Goal: Task Accomplishment & Management: Use online tool/utility

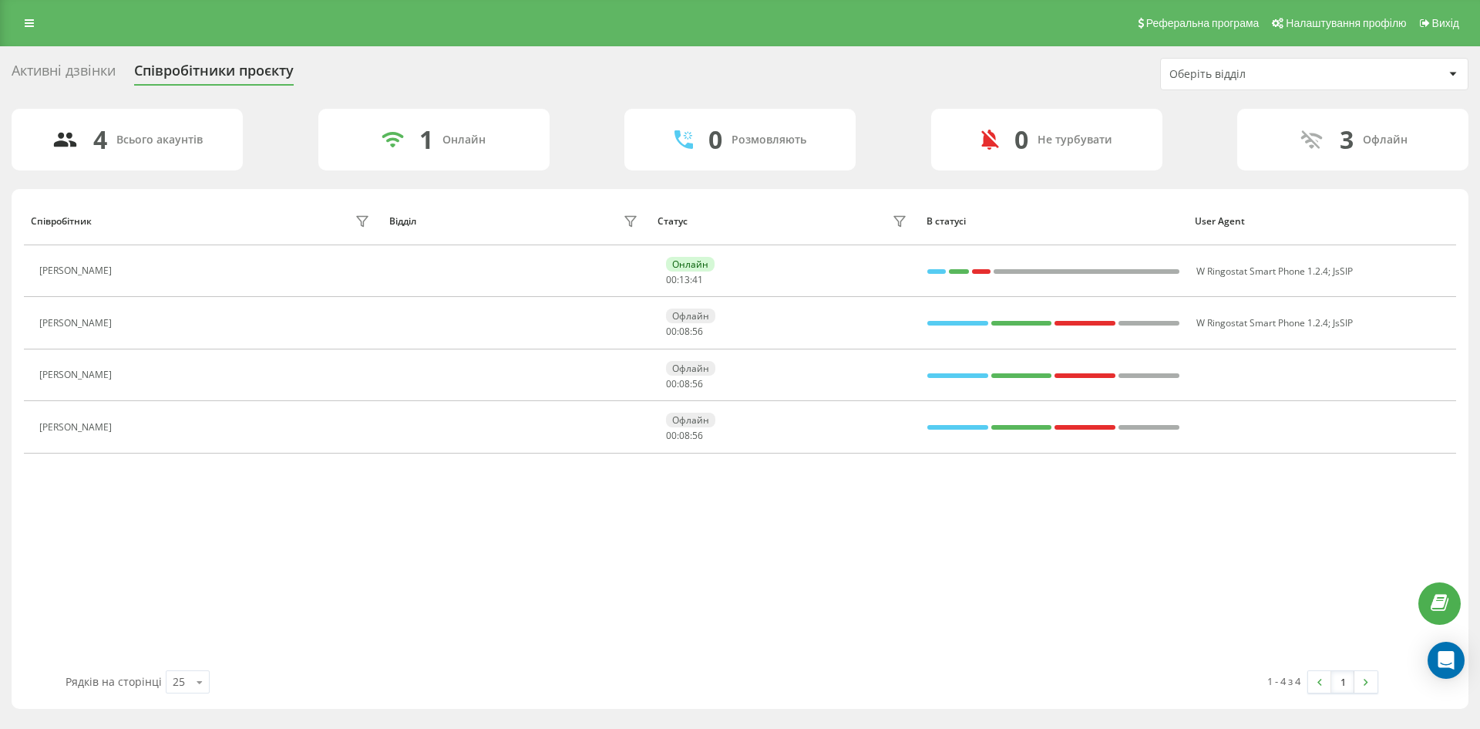
click at [59, 73] on div "Активні дзвінки" at bounding box center [64, 74] width 104 height 24
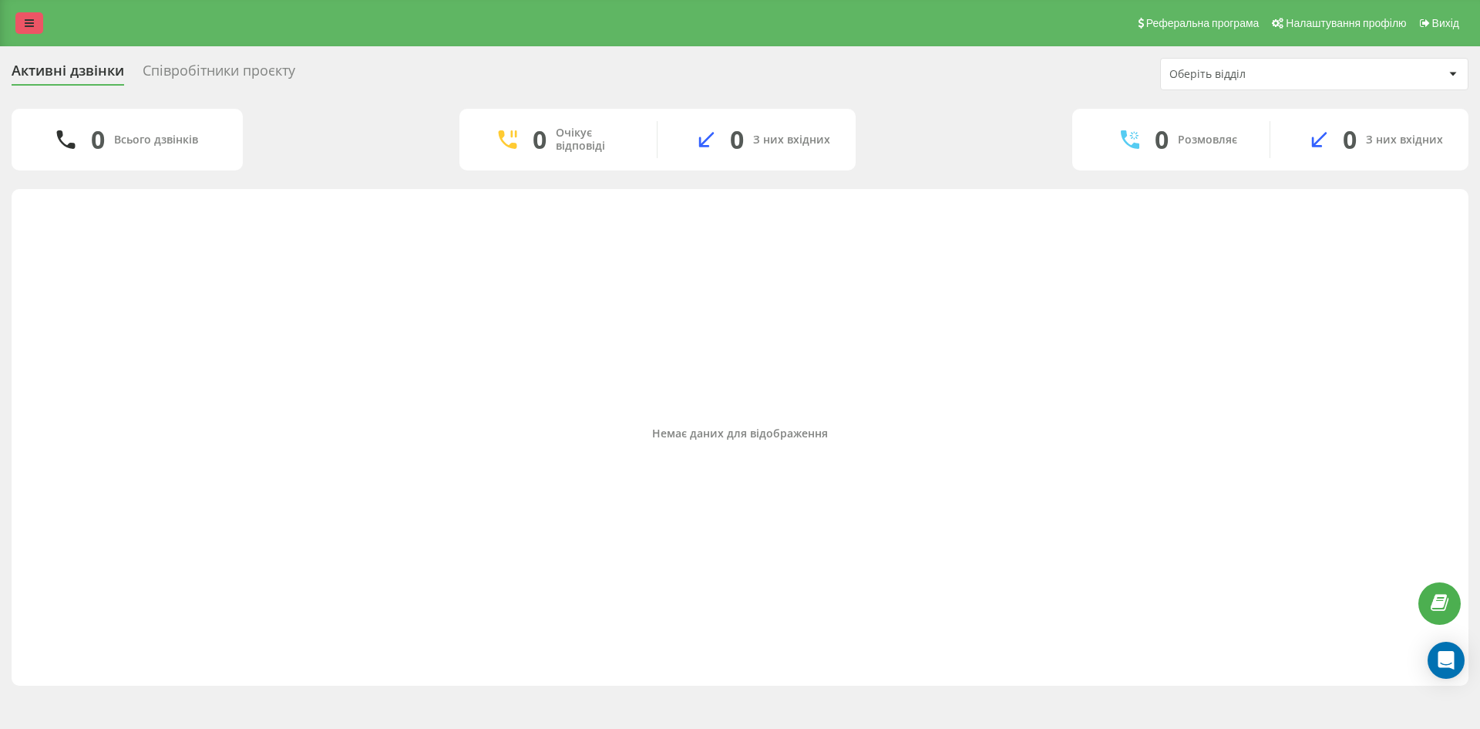
click at [25, 26] on icon at bounding box center [29, 23] width 9 height 11
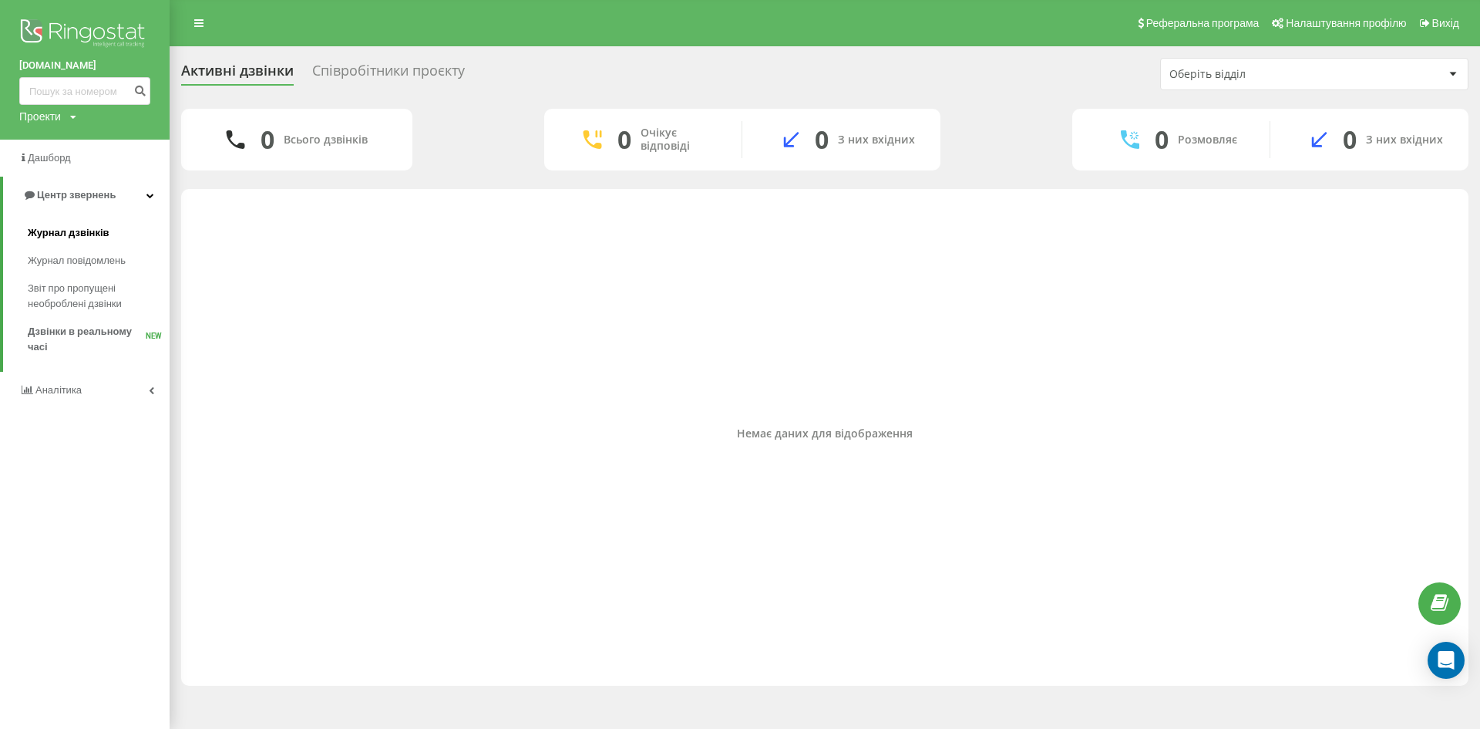
click at [77, 236] on span "Журнал дзвінків" at bounding box center [69, 232] width 82 height 15
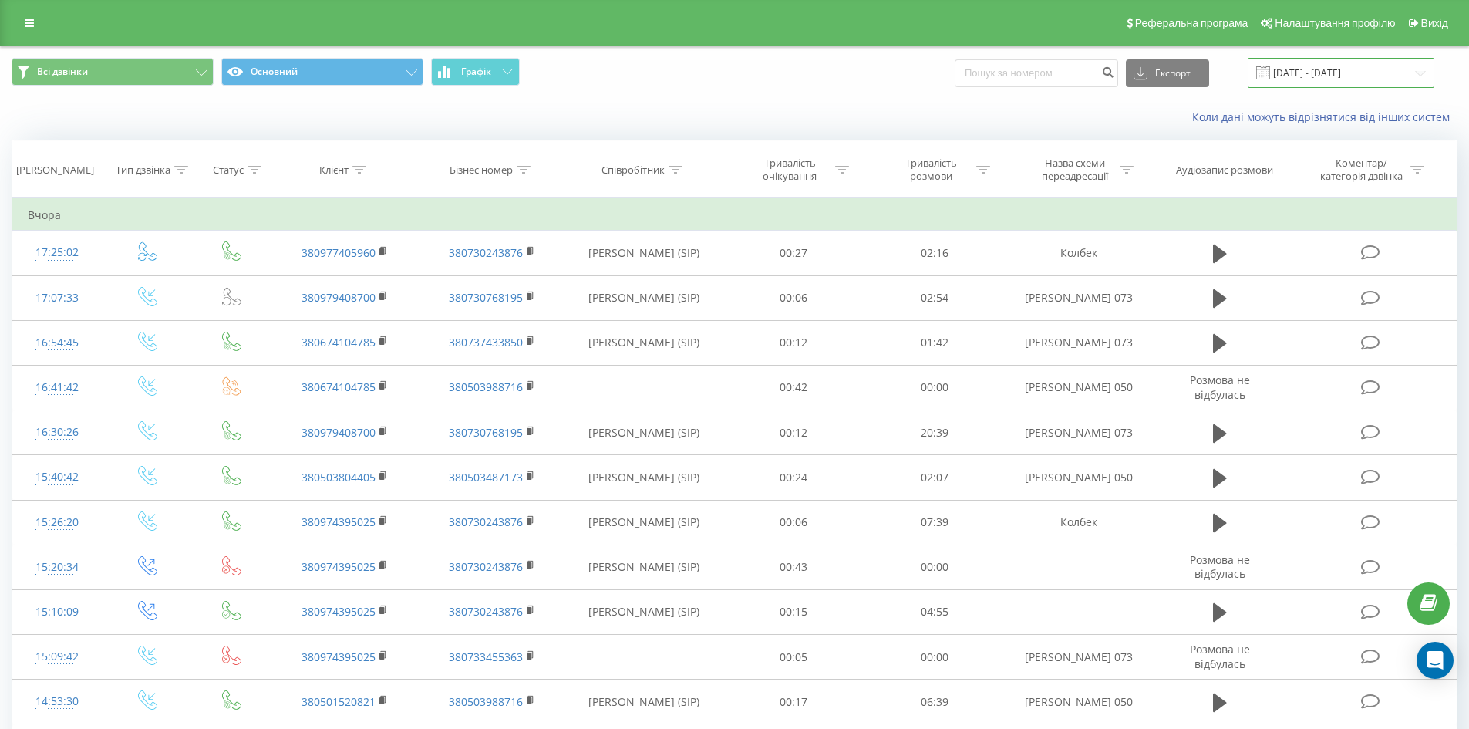
click at [1291, 59] on input "[DATE] - [DATE]" at bounding box center [1340, 73] width 187 height 30
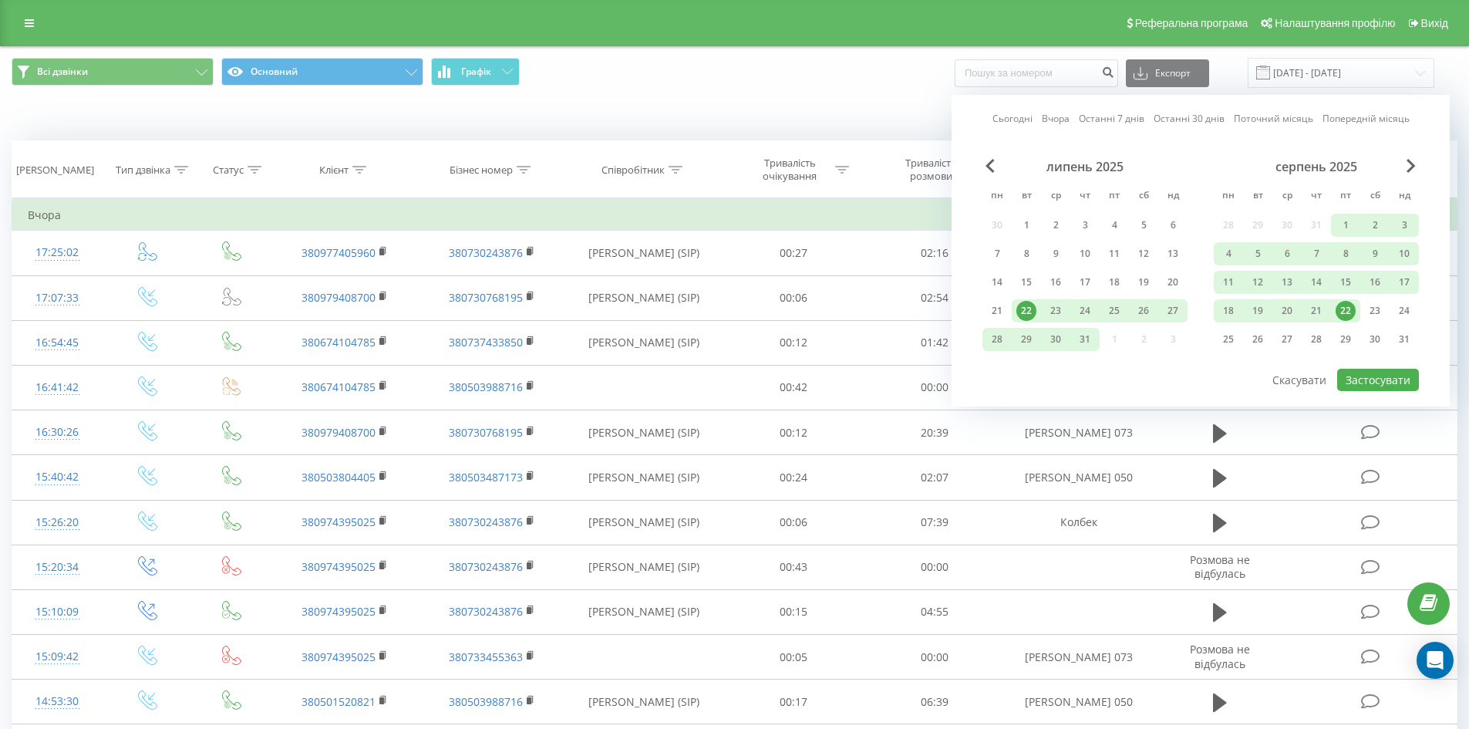
click at [1345, 311] on div "22" at bounding box center [1345, 311] width 20 height 20
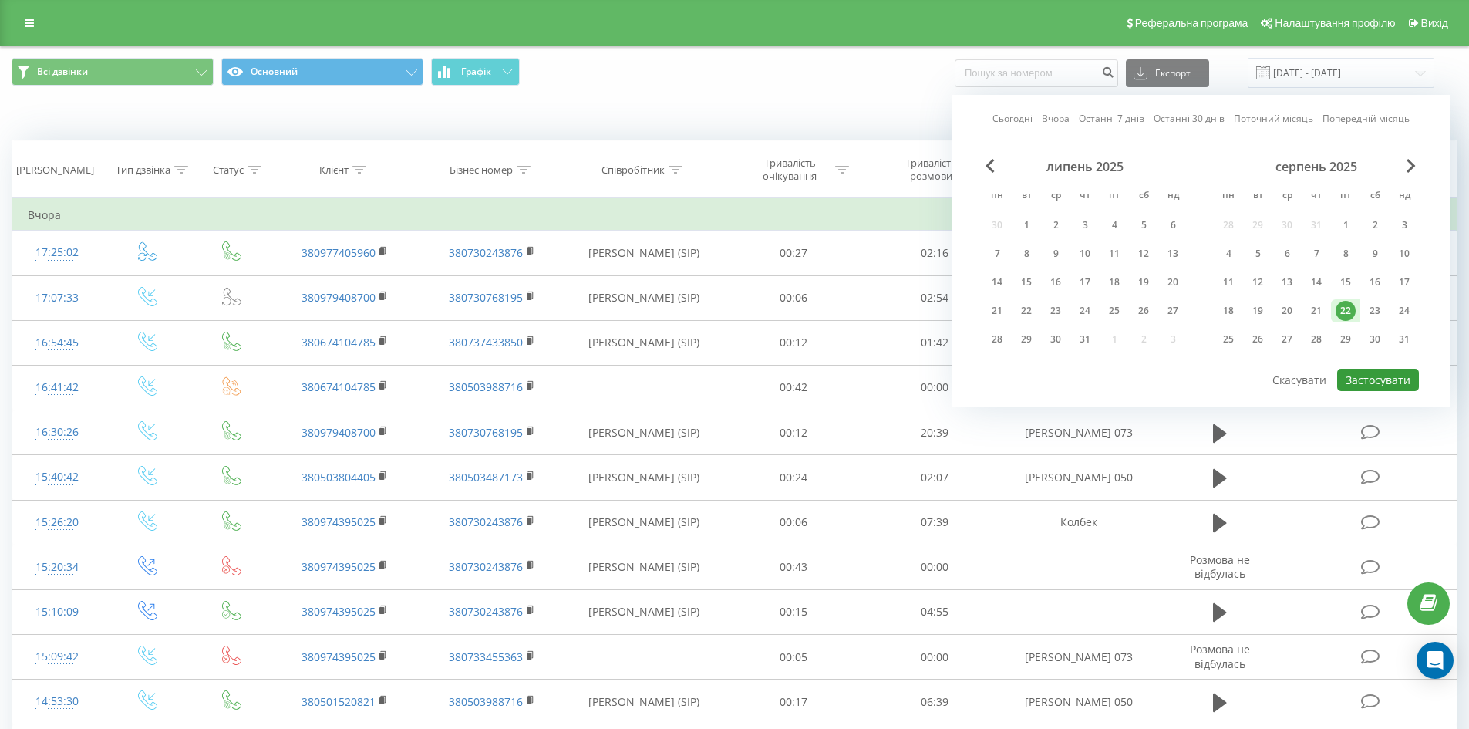
click at [1379, 385] on button "Застосувати" at bounding box center [1378, 379] width 82 height 22
type input "[DATE] - [DATE]"
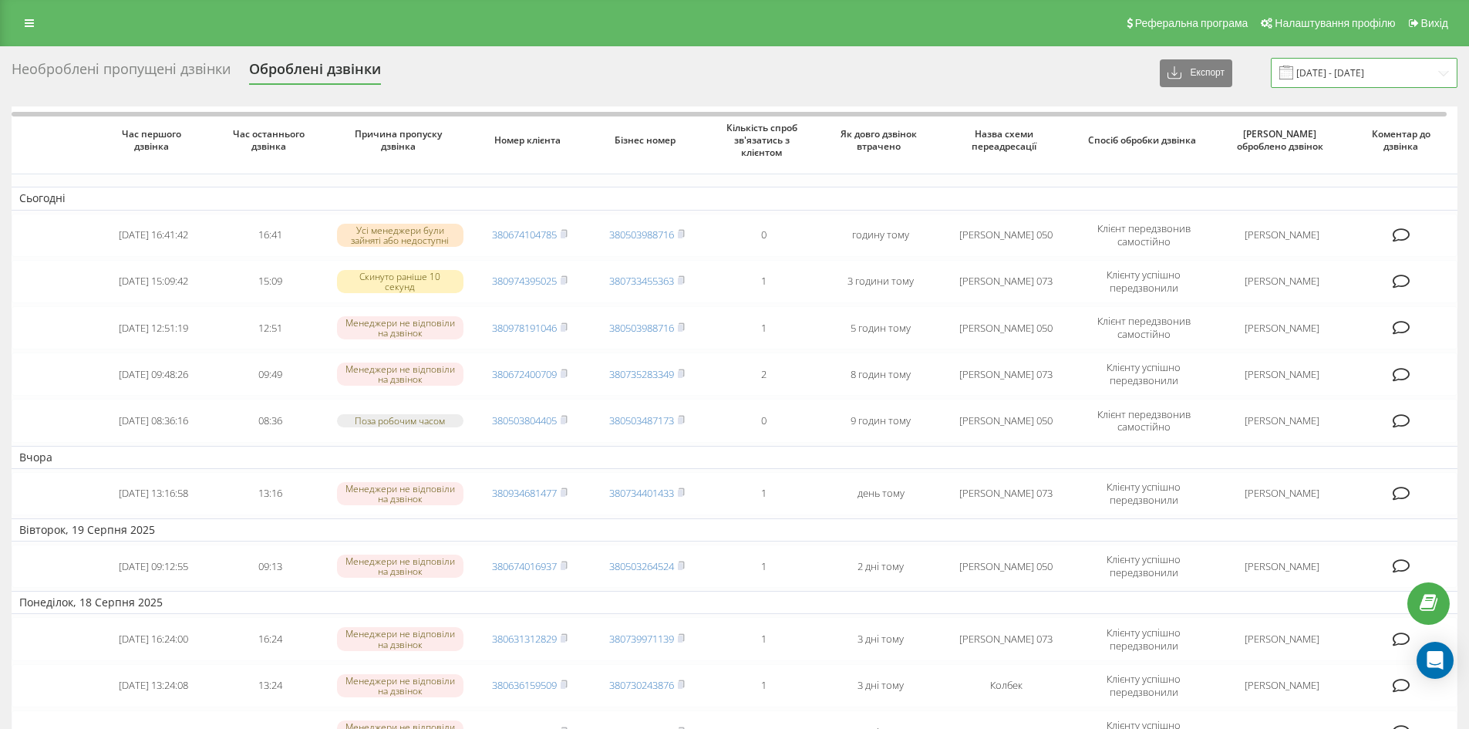
click at [1332, 71] on input "[DATE] - [DATE]" at bounding box center [1363, 73] width 187 height 30
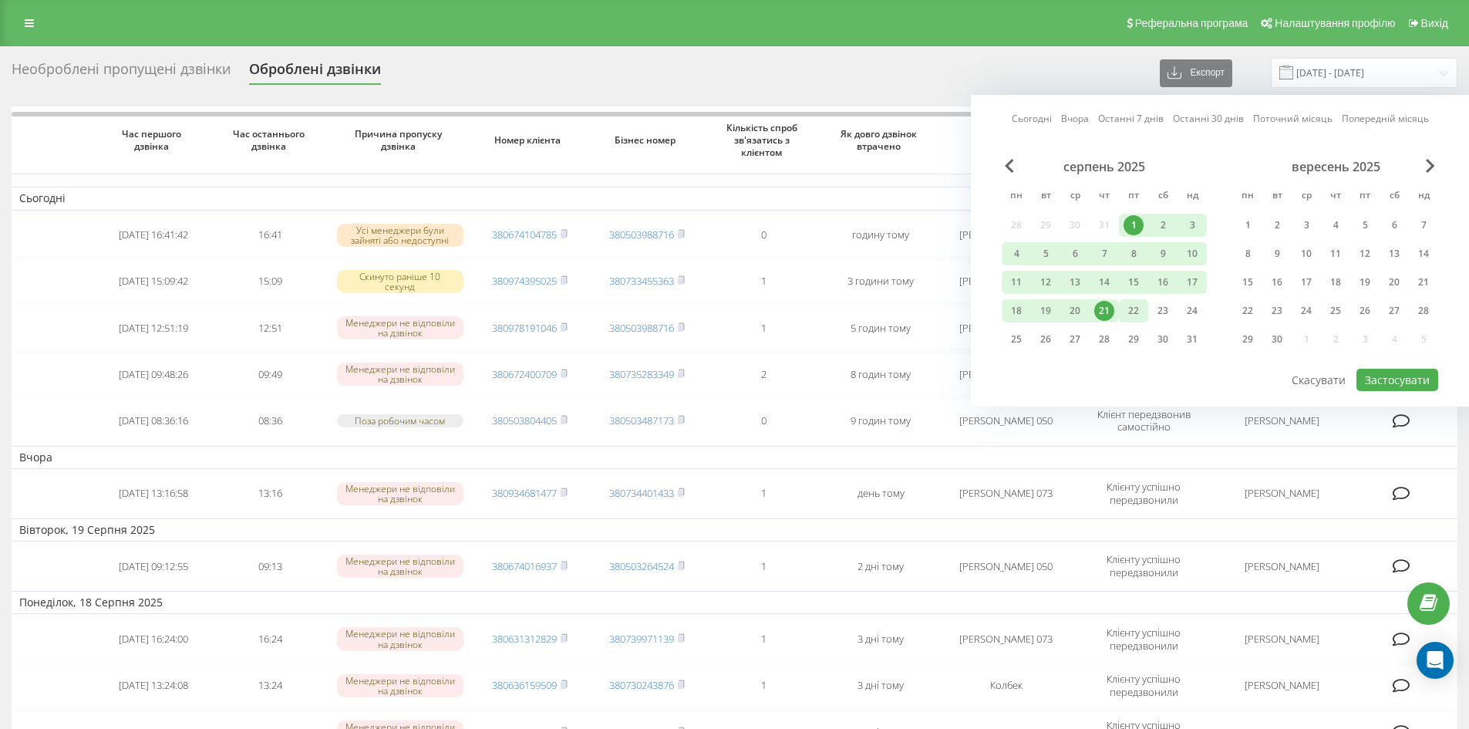
click at [1136, 321] on div "22" at bounding box center [1133, 310] width 29 height 23
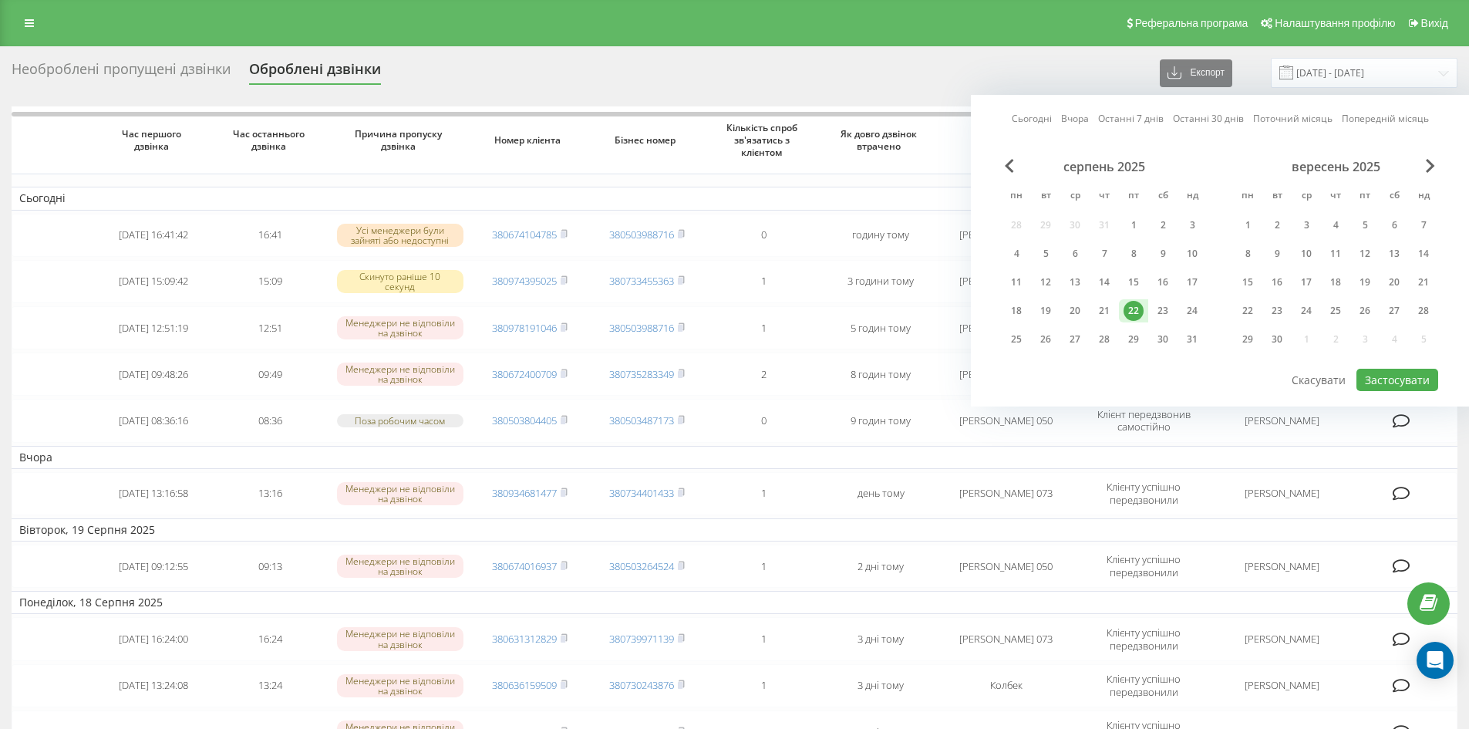
click at [1139, 308] on div "22" at bounding box center [1133, 311] width 20 height 20
click at [1407, 382] on button "Застосувати" at bounding box center [1397, 379] width 82 height 22
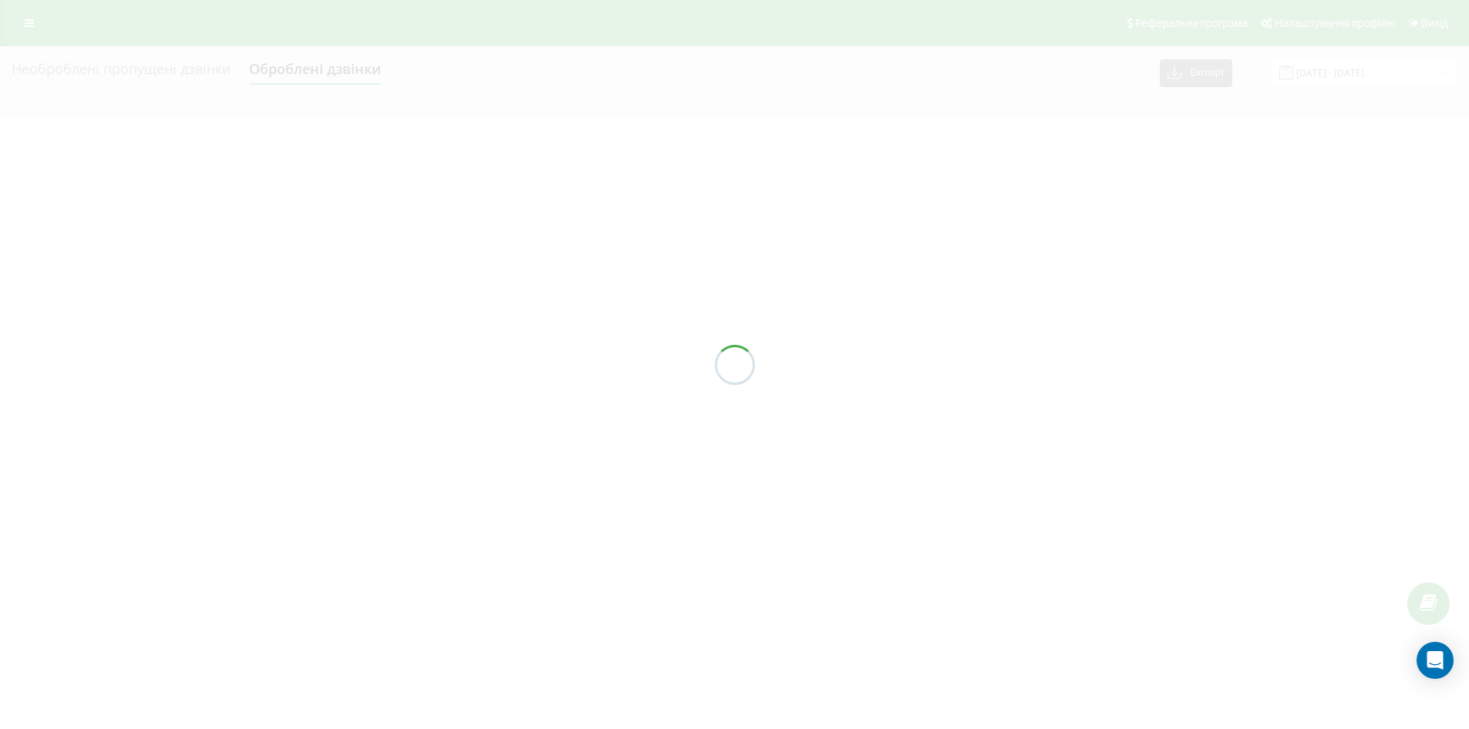
type input "[DATE] - [DATE]"
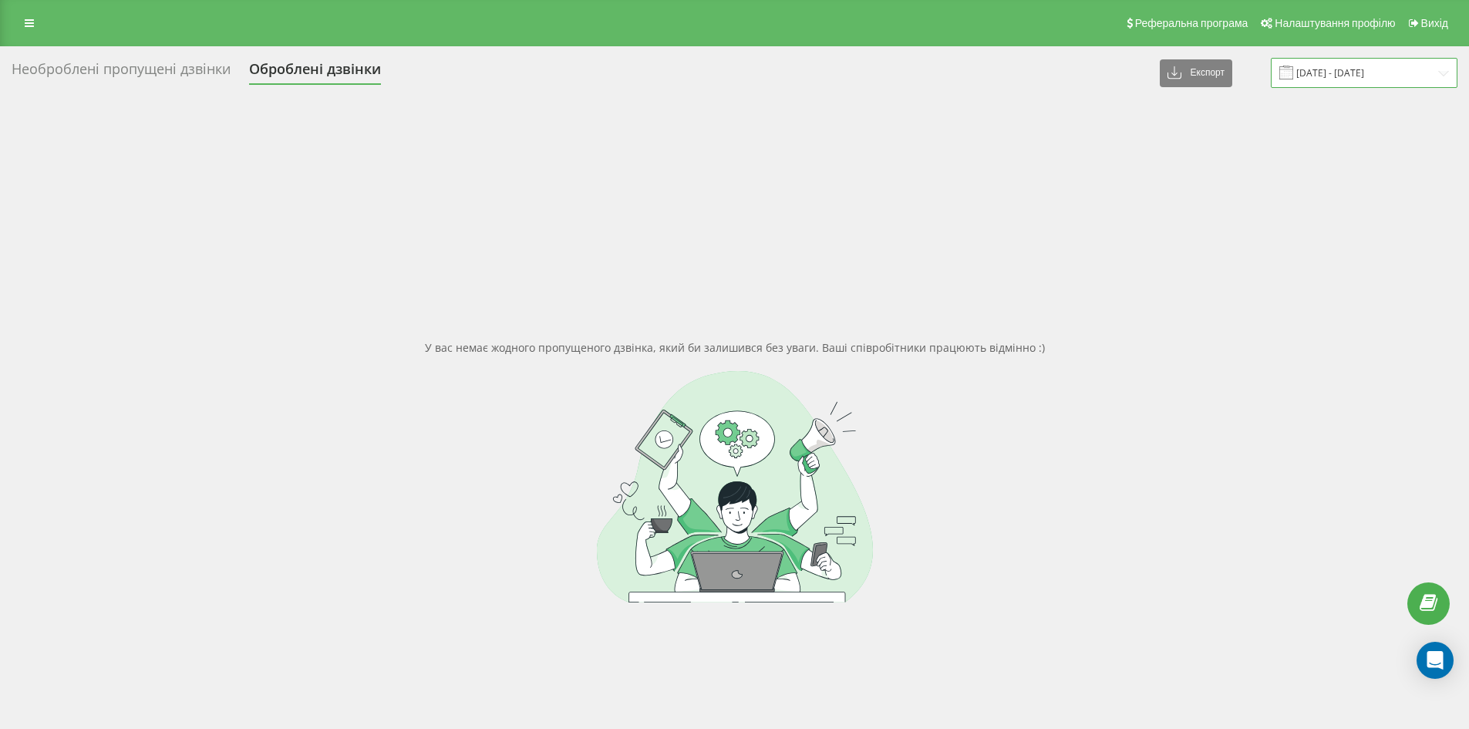
click at [1368, 71] on input "[DATE] - [DATE]" at bounding box center [1363, 73] width 187 height 30
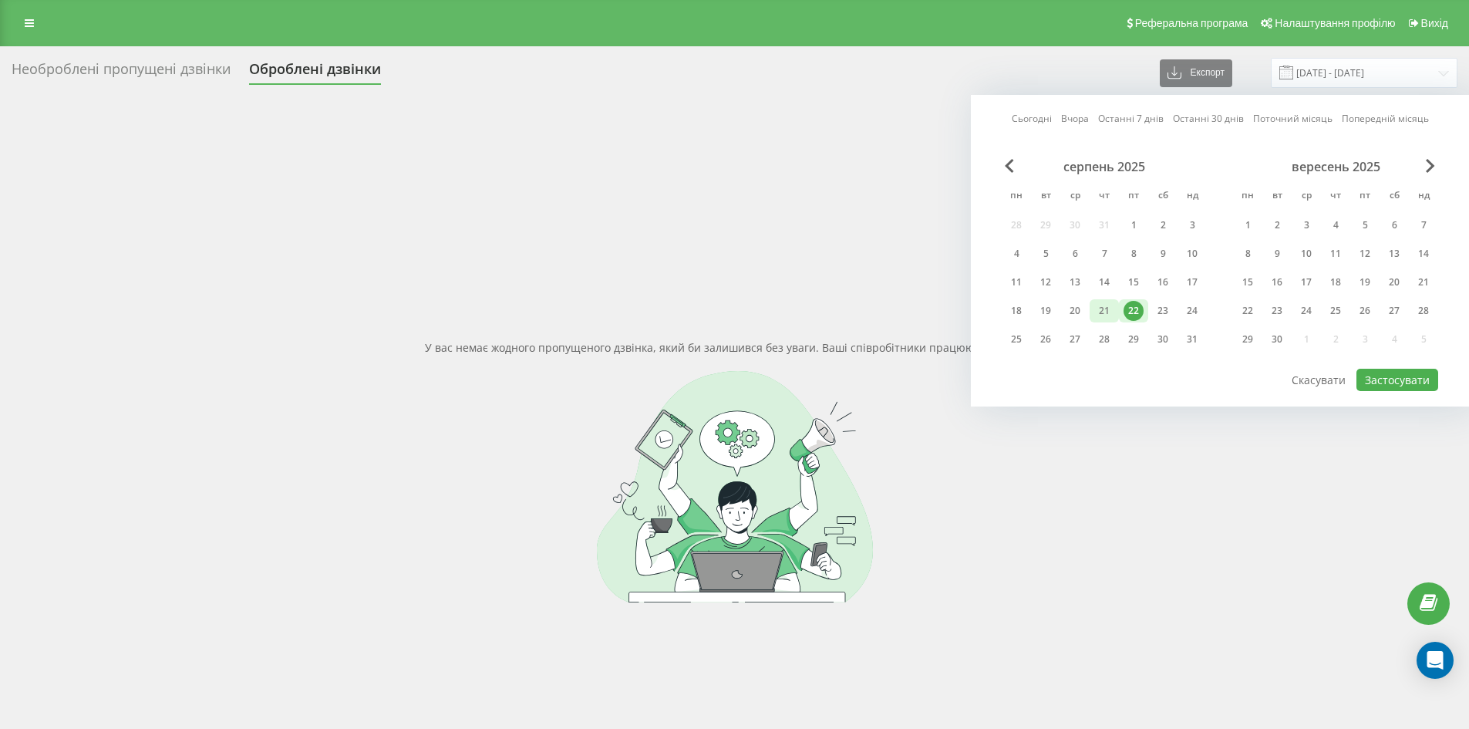
click at [1109, 301] on div "21" at bounding box center [1104, 311] width 20 height 20
click at [146, 57] on div "Необроблені пропущені дзвінки Оброблені дзвінки Експорт .csv .xlsx 22.08.2025 -…" at bounding box center [734, 446] width 1469 height 800
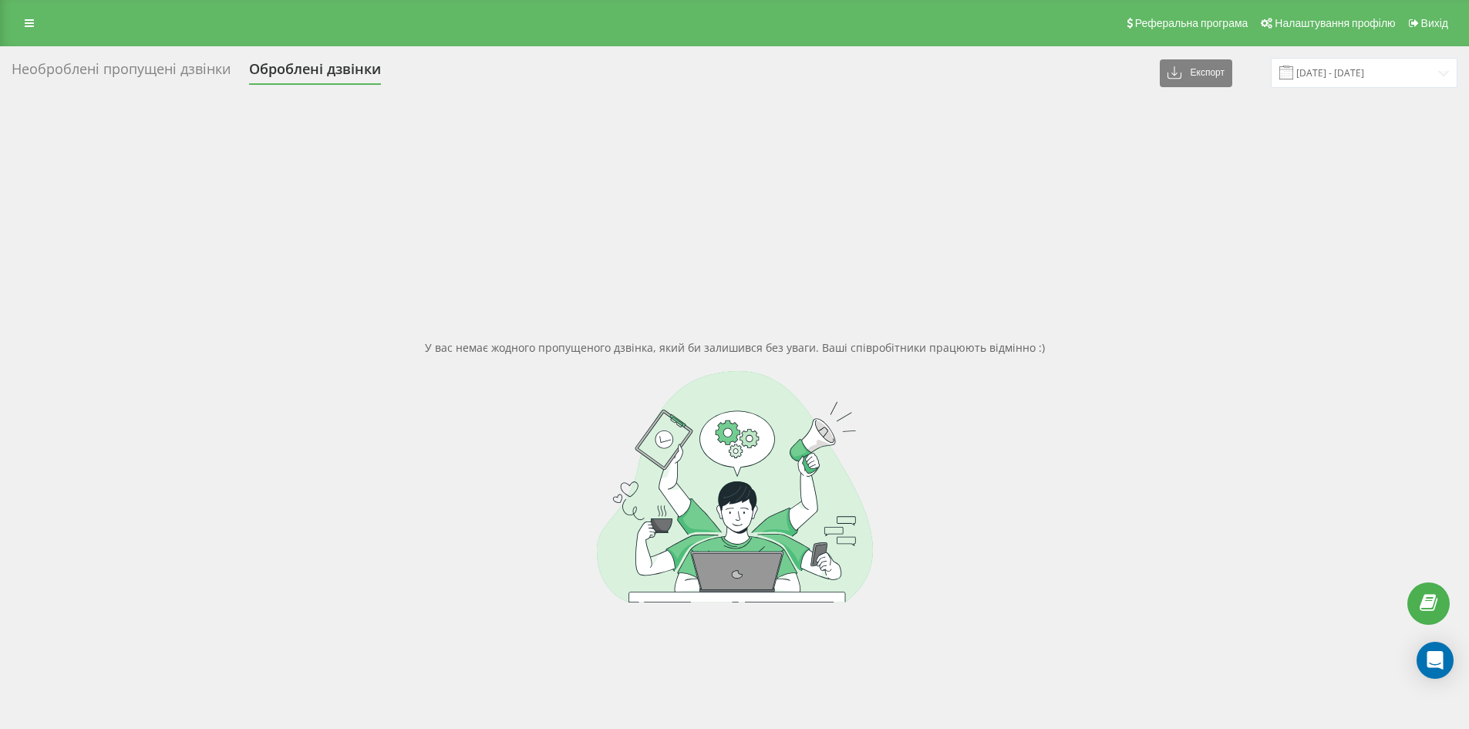
click at [146, 57] on div "Необроблені пропущені дзвінки Оброблені дзвінки Експорт .csv .xlsx 22.08.2025 -…" at bounding box center [734, 446] width 1469 height 800
click at [141, 61] on div "Необроблені пропущені дзвінки" at bounding box center [121, 73] width 219 height 24
